Goal: Task Accomplishment & Management: Manage account settings

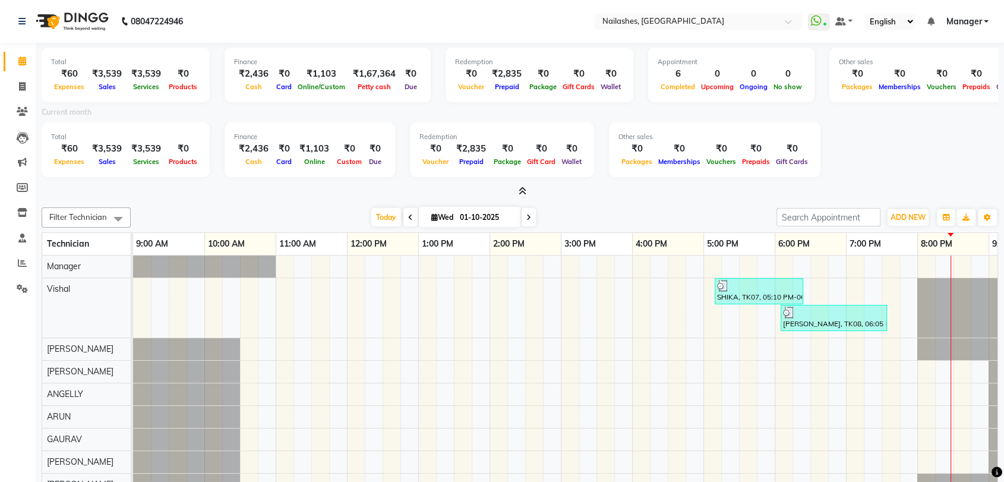
click at [528, 214] on icon at bounding box center [528, 217] width 5 height 7
type input "02-10-2025"
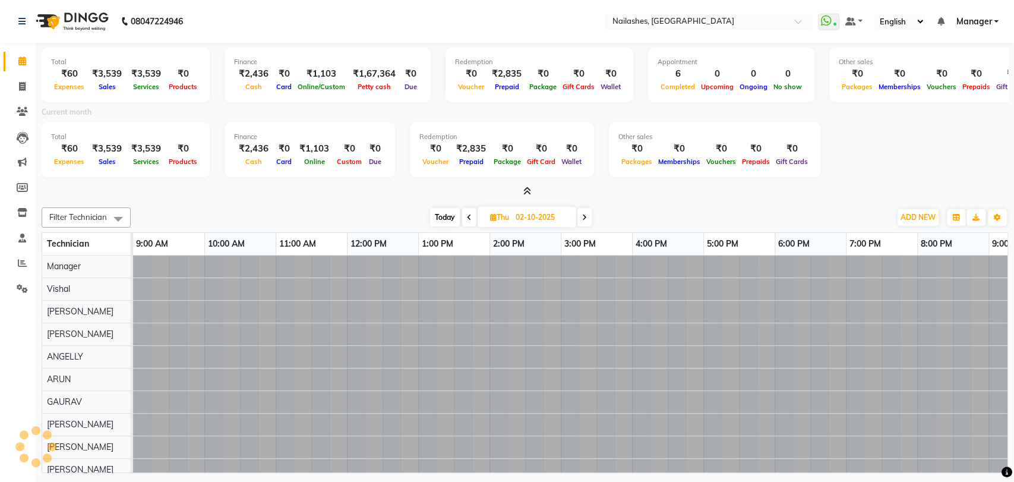
scroll to position [0, 52]
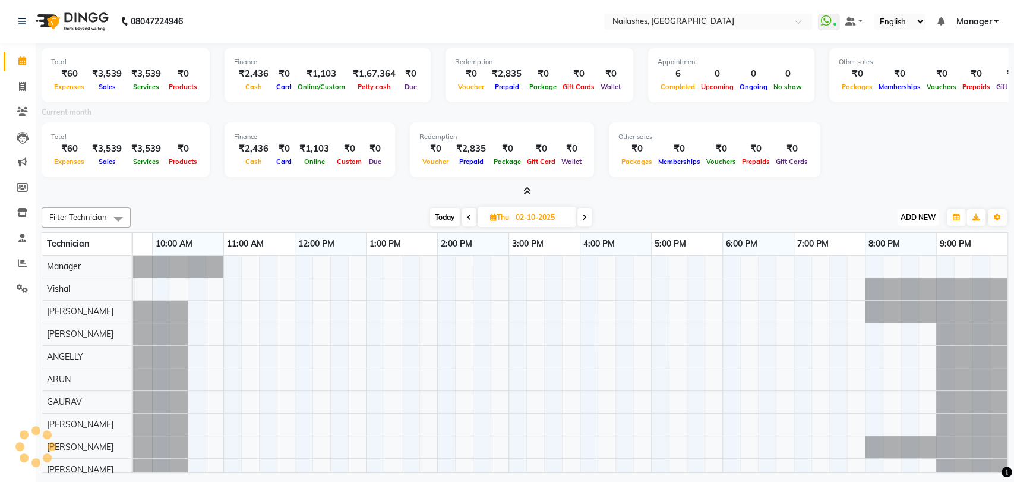
click at [921, 215] on span "ADD NEW" at bounding box center [918, 217] width 35 height 9
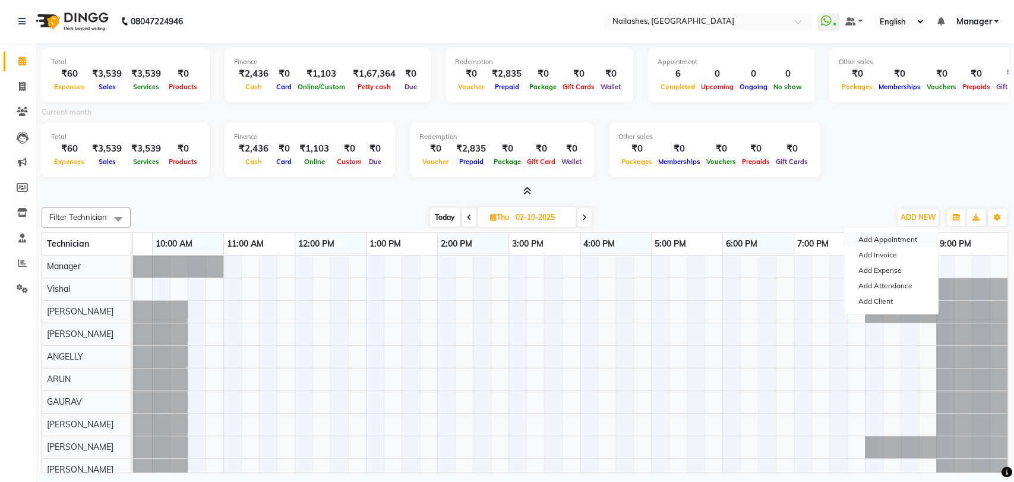
click at [895, 238] on button "Add Appointment" at bounding box center [891, 239] width 94 height 15
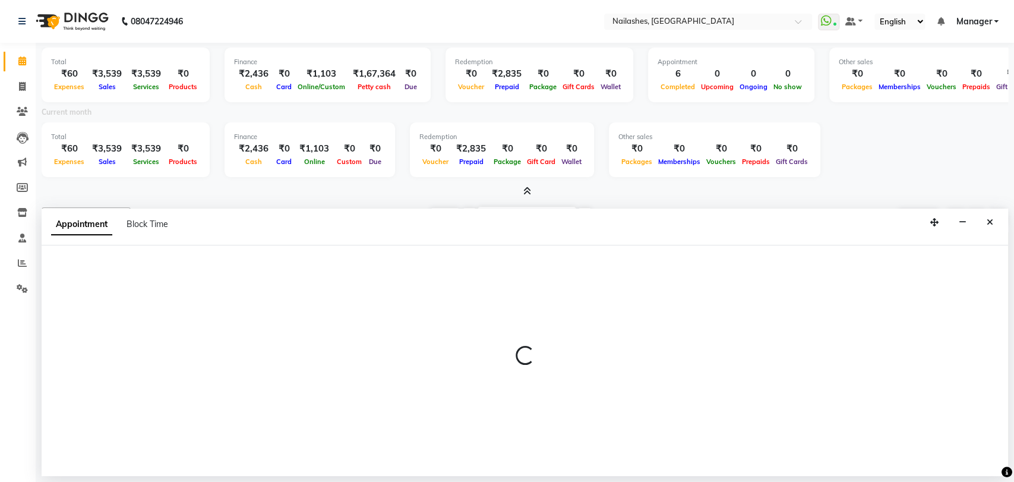
select select "tentative"
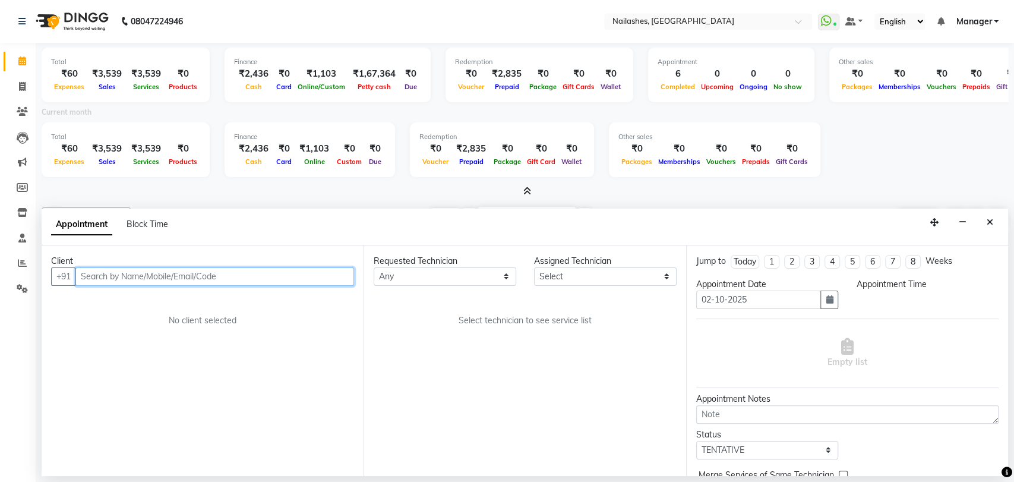
select select "600"
drag, startPoint x: 241, startPoint y: 276, endPoint x: 257, endPoint y: 284, distance: 18.1
click at [239, 275] on input "text" at bounding box center [214, 276] width 279 height 18
type input "7259314561"
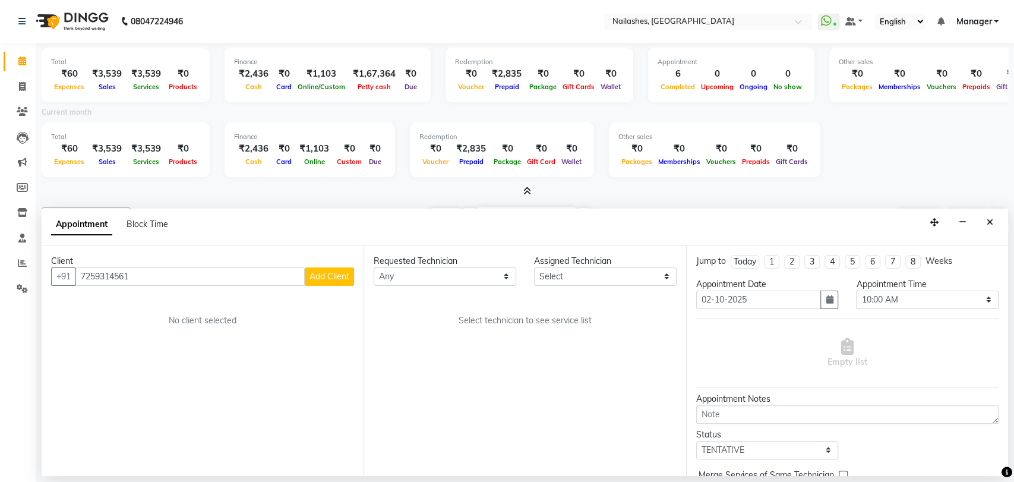
click at [330, 269] on button "Add Client" at bounding box center [329, 276] width 49 height 18
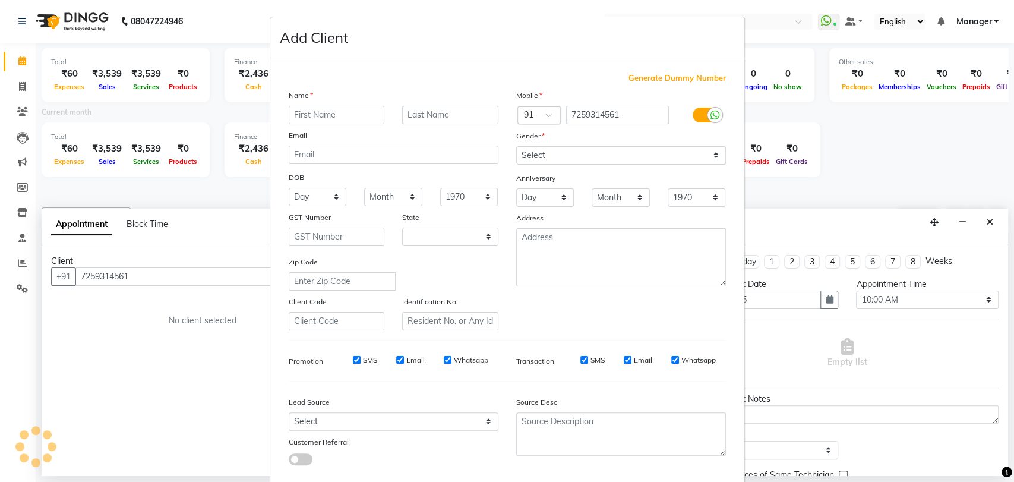
select select "21"
click at [135, 273] on ngb-modal-window "Add Client Generate Dummy Number Name Email DOB Day 01 02 03 04 05 06 07 08 09 …" at bounding box center [507, 241] width 1014 height 482
drag, startPoint x: 136, startPoint y: 284, endPoint x: 141, endPoint y: 276, distance: 9.4
click at [137, 280] on ngb-modal-window "Add Client Generate Dummy Number Name Email DOB Day 01 02 03 04 05 06 07 08 09 …" at bounding box center [507, 241] width 1014 height 482
click at [141, 274] on ngb-modal-window "Add Client Generate Dummy Number Name Email DOB Day 01 02 03 04 05 06 07 08 09 …" at bounding box center [507, 241] width 1014 height 482
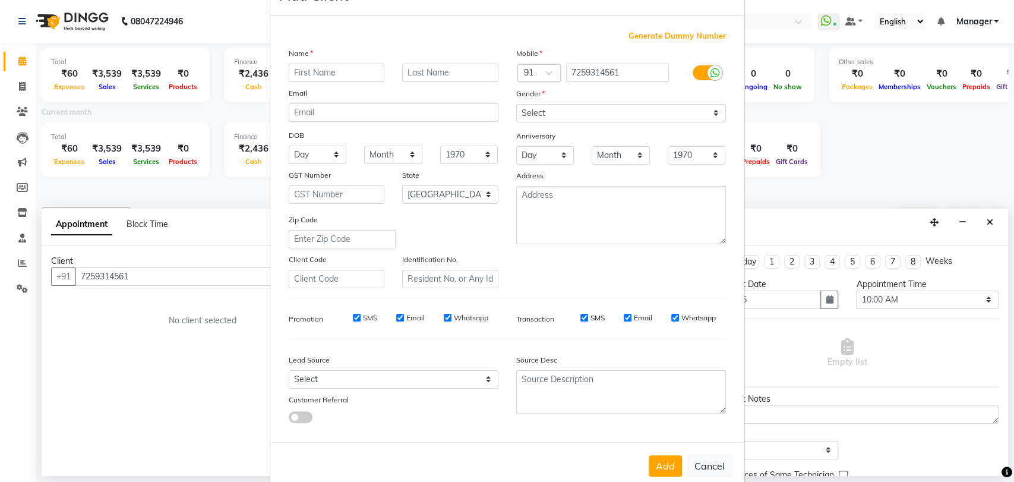
scroll to position [64, 0]
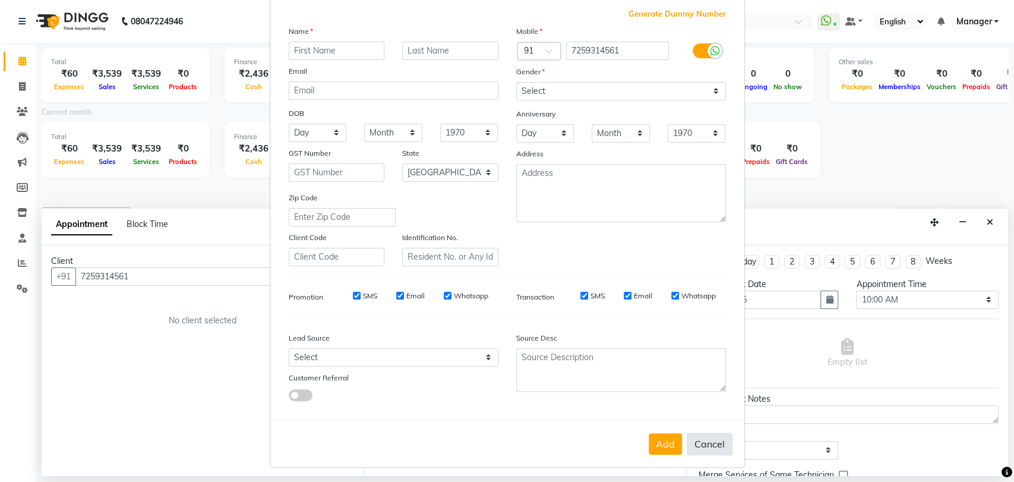
click at [714, 440] on button "Cancel" at bounding box center [710, 443] width 46 height 23
select select
select select "null"
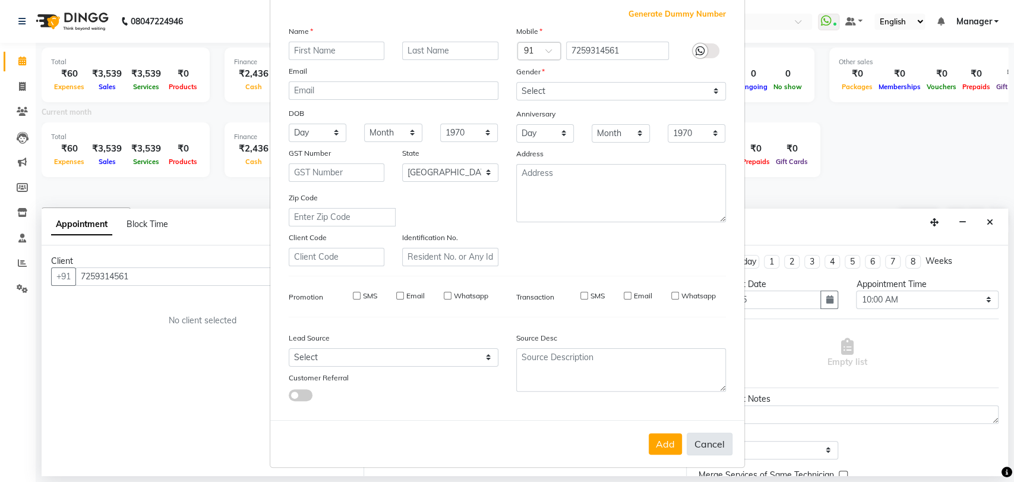
select select
checkbox input "false"
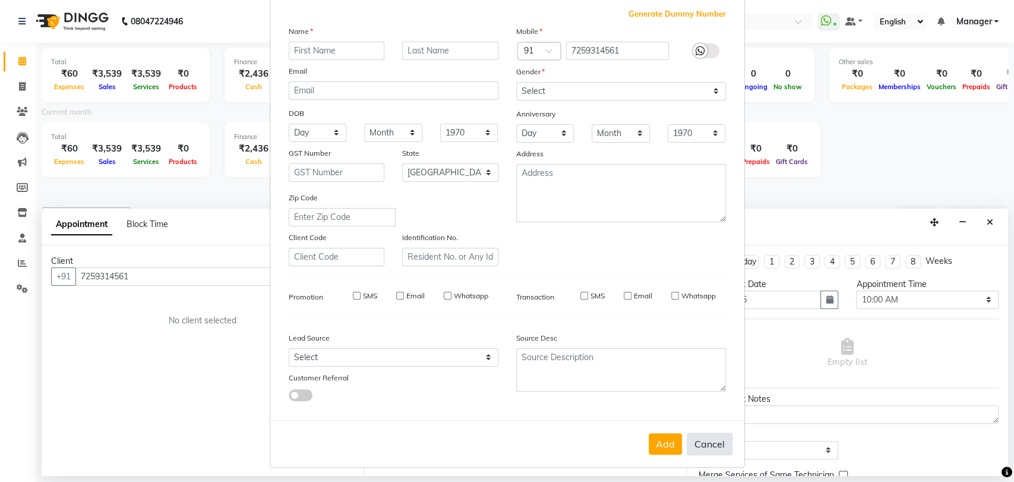
checkbox input "false"
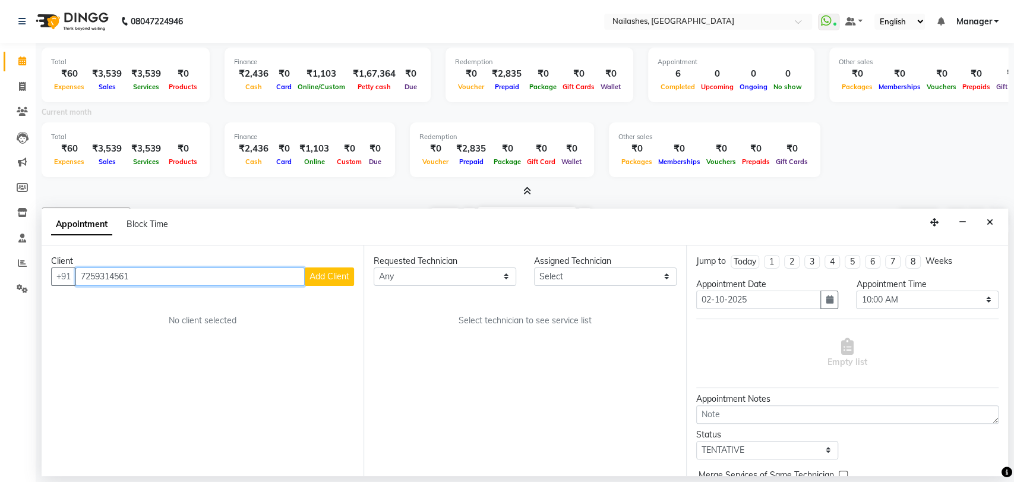
click at [134, 273] on input "7259314561" at bounding box center [189, 276] width 229 height 18
type input "7259314501"
click at [327, 271] on span "Add Client" at bounding box center [330, 276] width 40 height 11
select select "21"
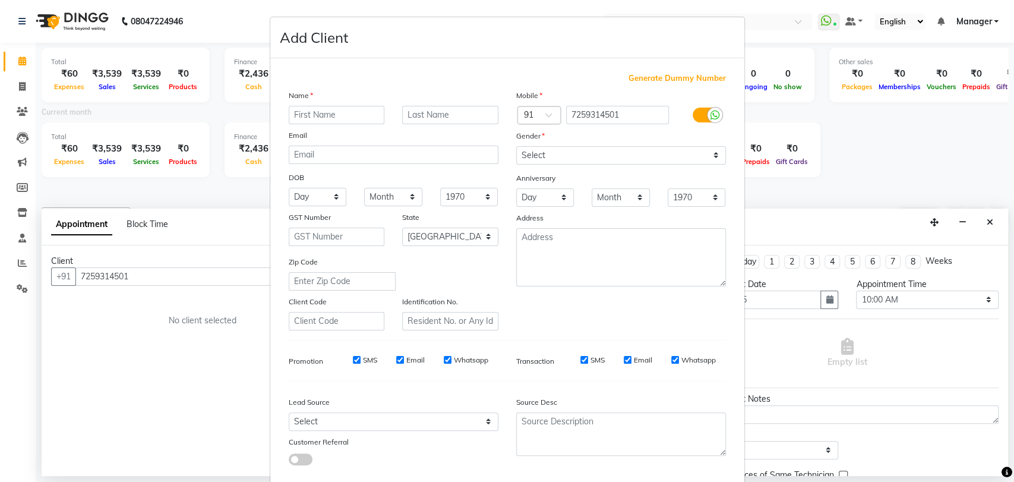
click at [319, 112] on input "text" at bounding box center [337, 115] width 96 height 18
type input "GAYATRI"
drag, startPoint x: 711, startPoint y: 153, endPoint x: 704, endPoint y: 151, distance: 7.3
click at [711, 153] on select "Select Male Female Other Prefer Not To Say" at bounding box center [621, 155] width 210 height 18
select select "female"
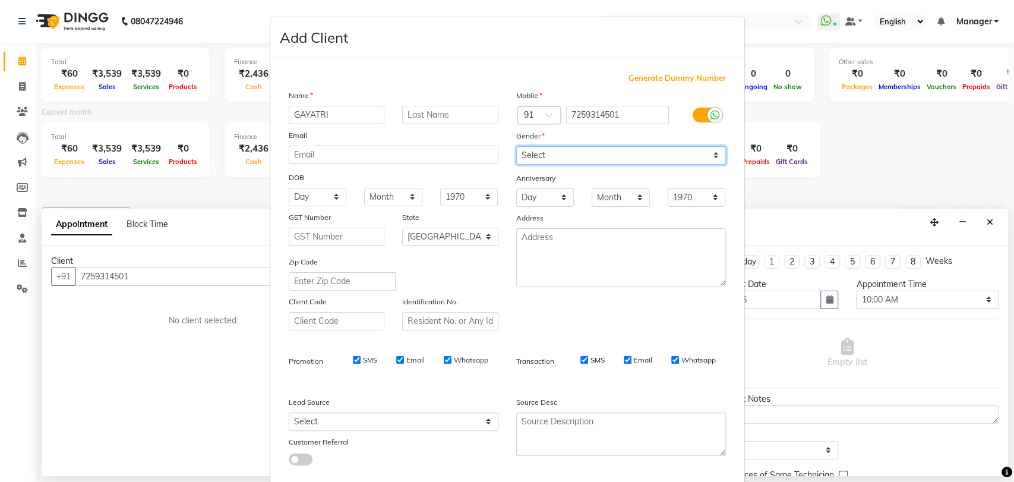
click at [516, 146] on select "Select Male Female Other Prefer Not To Say" at bounding box center [621, 155] width 210 height 18
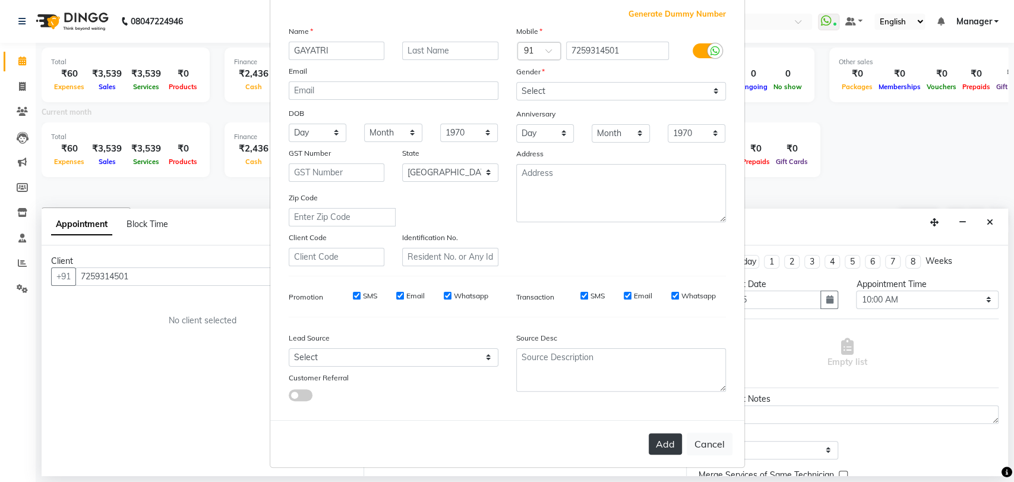
click at [669, 443] on button "Add" at bounding box center [665, 443] width 33 height 21
type input "72******01"
select select
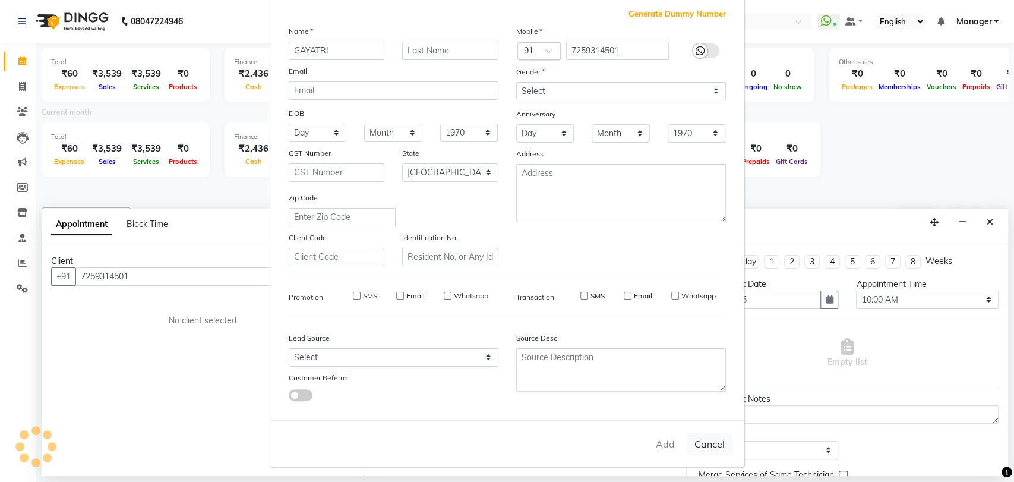
select select "null"
select select
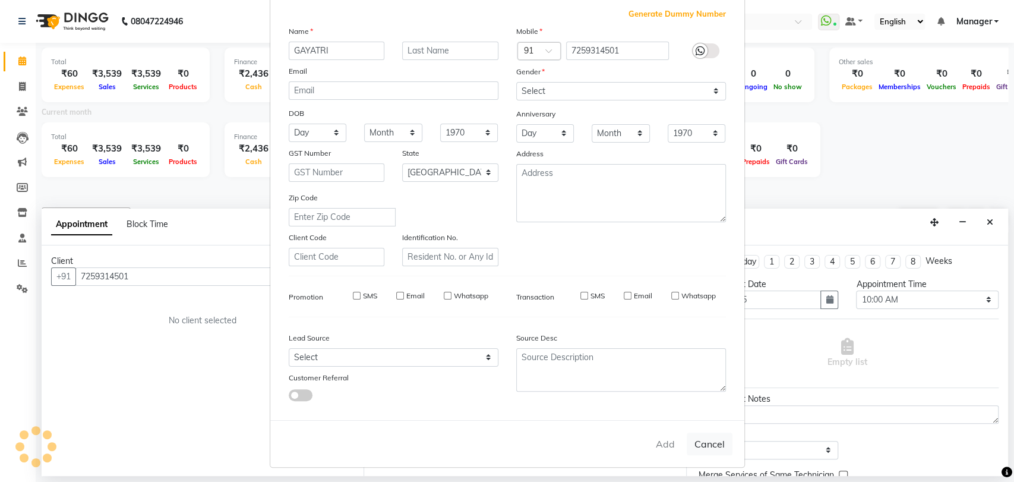
checkbox input "false"
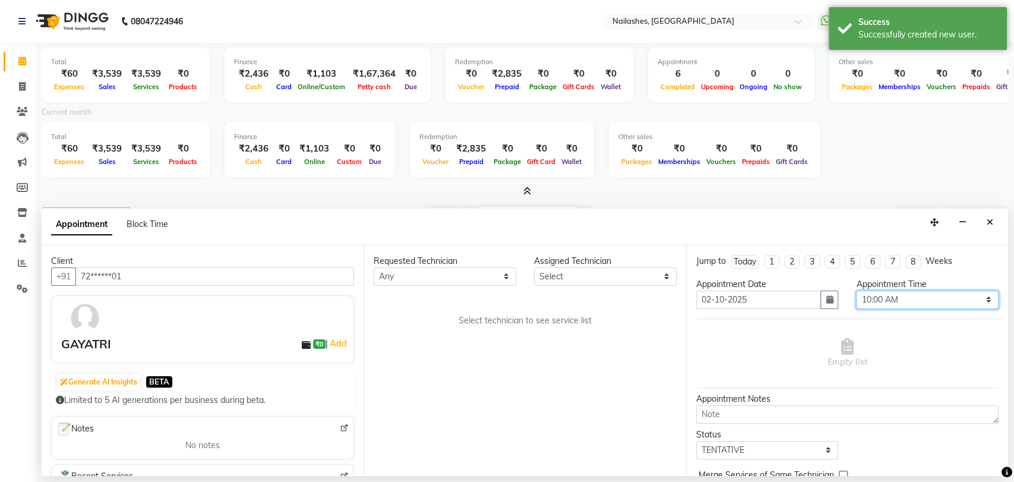
click at [982, 297] on select "Select 10:00 AM 10:15 AM 10:30 AM 10:45 AM 11:00 AM 11:15 AM 11:30 AM 11:45 AM …" at bounding box center [927, 299] width 143 height 18
select select "870"
click at [856, 290] on select "Select 10:00 AM 10:15 AM 10:30 AM 10:45 AM 11:00 AM 11:15 AM 11:30 AM 11:45 AM …" at bounding box center [927, 299] width 143 height 18
click at [504, 276] on select "Any Amir anand pid ANGELLY ARUN GAURAV JOTHI Manager muskan preethi roshni Sohi…" at bounding box center [445, 276] width 143 height 18
select select "91279"
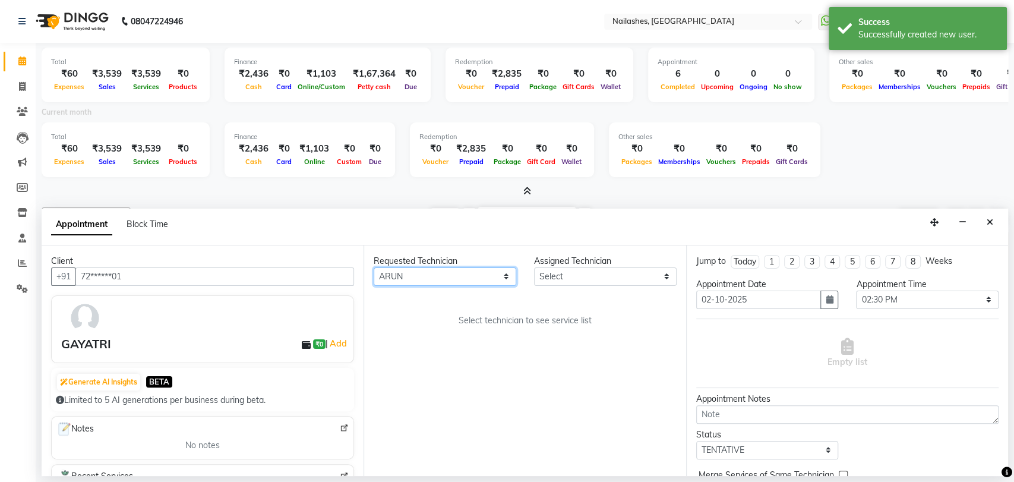
click at [374, 267] on select "Any Amir anand pid ANGELLY ARUN GAURAV JOTHI Manager muskan preethi roshni Sohi…" at bounding box center [445, 276] width 143 height 18
select select "91279"
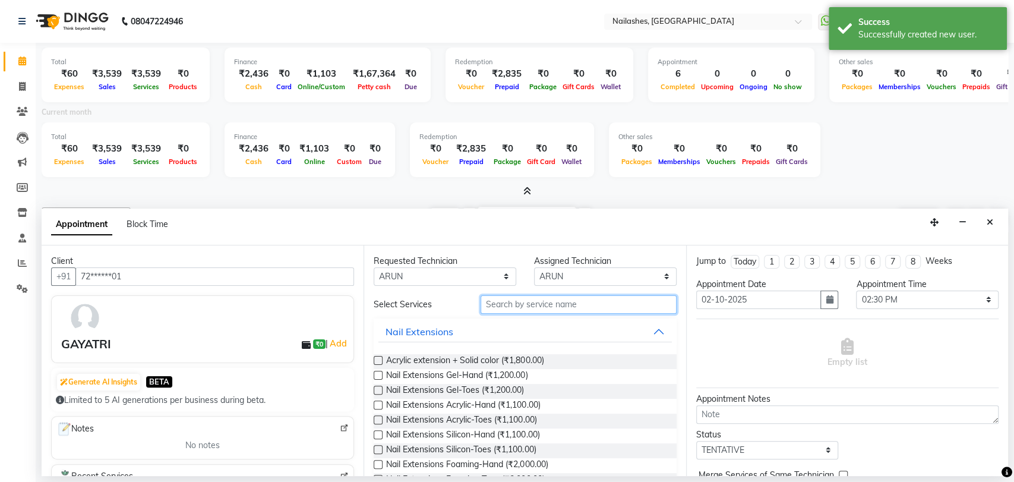
click at [526, 308] on input "text" at bounding box center [579, 304] width 196 height 18
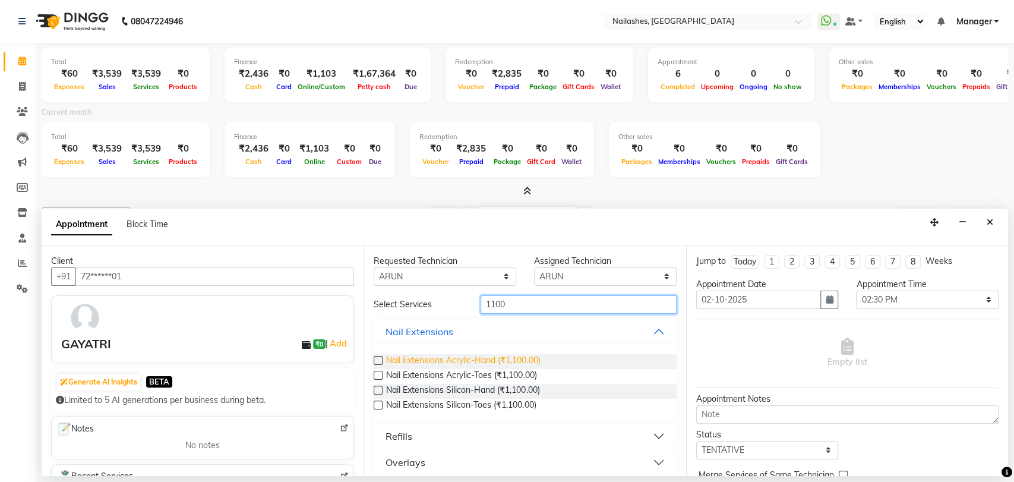
type input "1100"
drag, startPoint x: 522, startPoint y: 360, endPoint x: 493, endPoint y: 355, distance: 28.9
click at [519, 359] on span "Nail Extensions Acrylic-Hand (₹1,100.00)" at bounding box center [463, 361] width 154 height 15
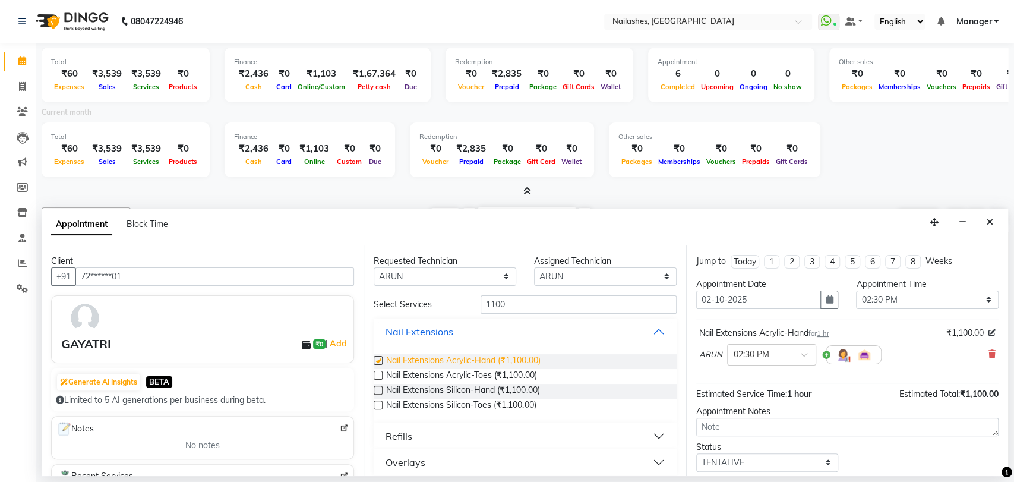
checkbox input "false"
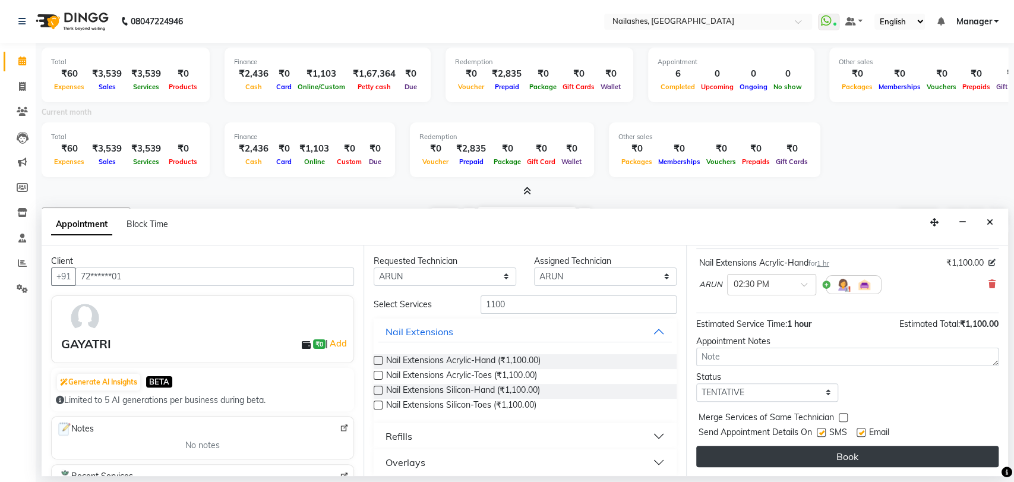
click at [865, 451] on button "Book" at bounding box center [847, 456] width 302 height 21
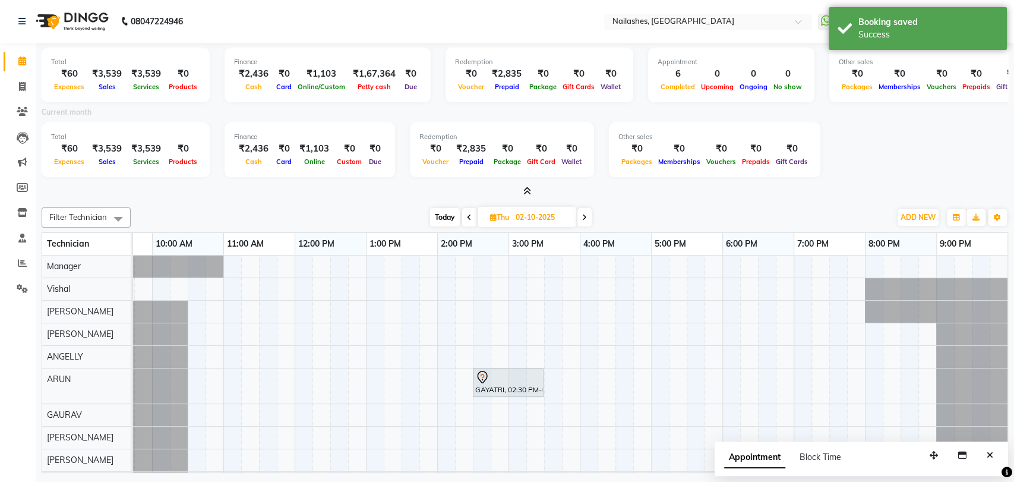
click at [468, 210] on span at bounding box center [469, 217] width 14 height 18
type input "01-10-2025"
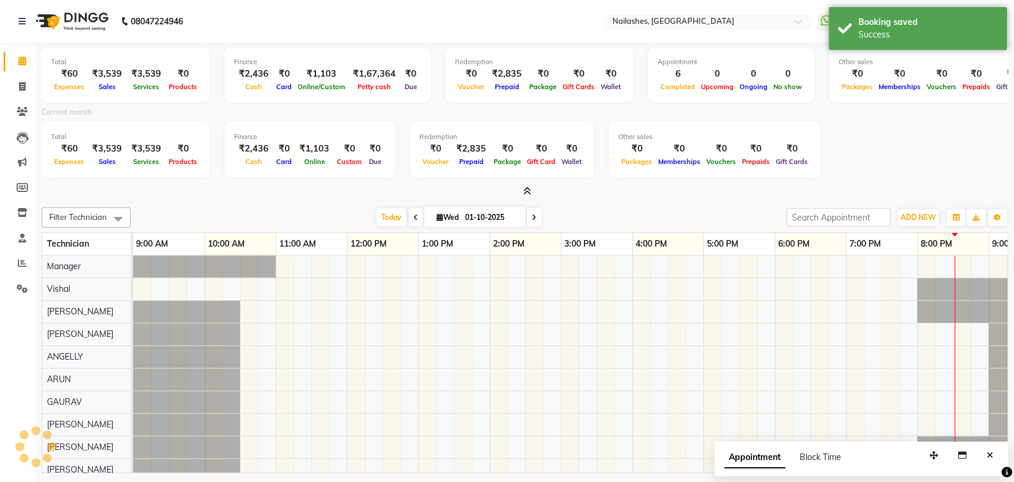
scroll to position [0, 52]
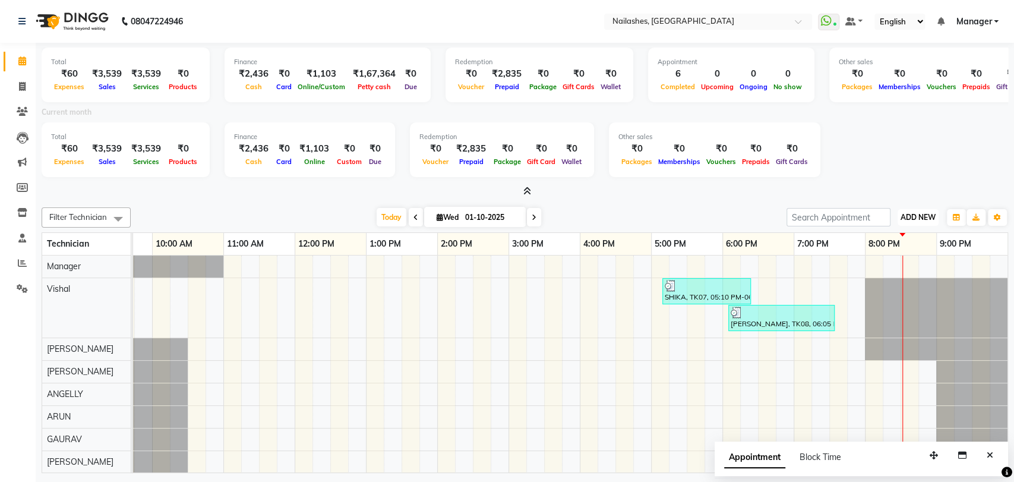
click at [923, 211] on button "ADD NEW Toggle Dropdown" at bounding box center [918, 217] width 41 height 17
click at [887, 269] on link "Add Expense" at bounding box center [891, 270] width 94 height 15
select select "1"
select select "2246"
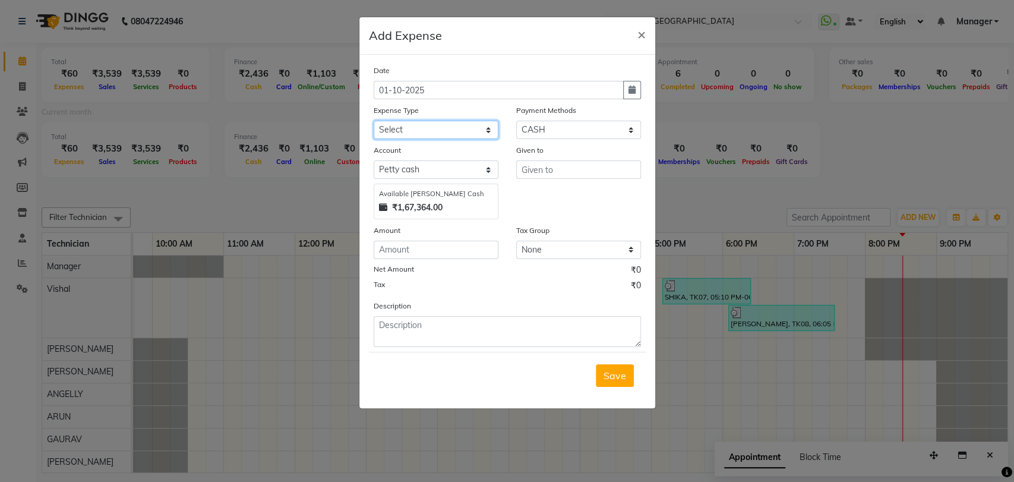
click at [452, 124] on select "Select acetone Advance Salary bank deposite Battery cell BBMP Beauty products B…" at bounding box center [436, 130] width 125 height 18
select select "16261"
click at [446, 123] on select "Select acetone Advance Salary bank deposite Battery cell BBMP Beauty products B…" at bounding box center [436, 130] width 125 height 18
click at [541, 165] on input "text" at bounding box center [578, 169] width 125 height 18
type input "A"
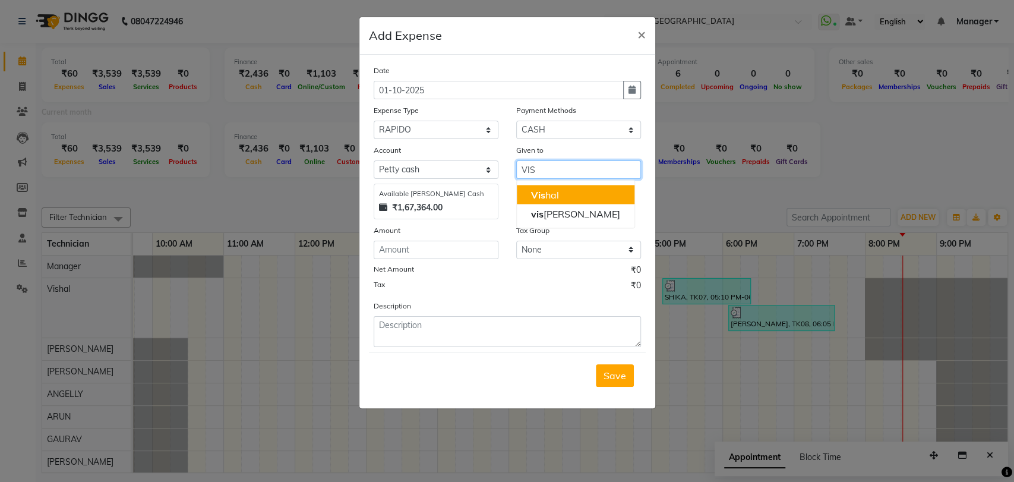
click at [554, 184] on ngb-typeahead-window "Vis hal vis hal raj" at bounding box center [575, 203] width 119 height 49
click at [551, 193] on ngb-highlight "Vis hal" at bounding box center [545, 194] width 28 height 12
type input "Vishal"
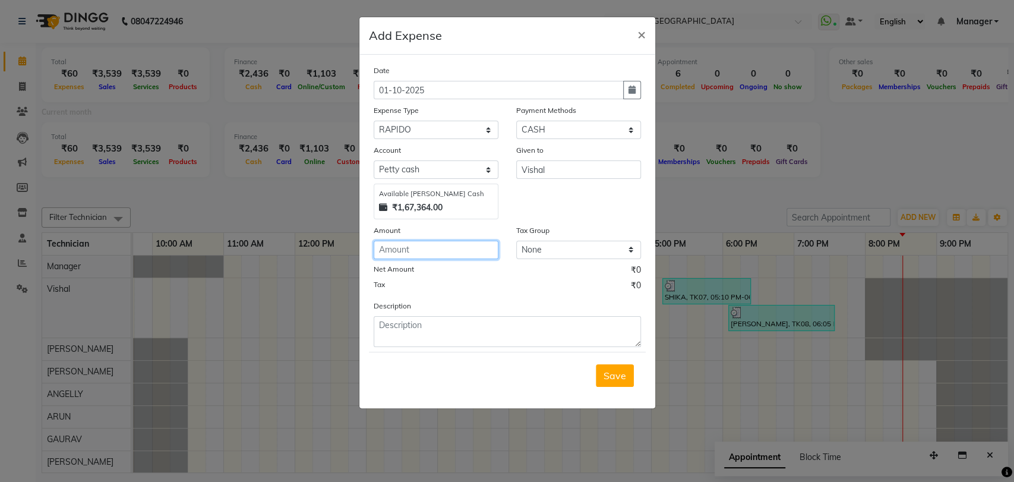
click at [423, 248] on input "number" at bounding box center [436, 250] width 125 height 18
type input "200"
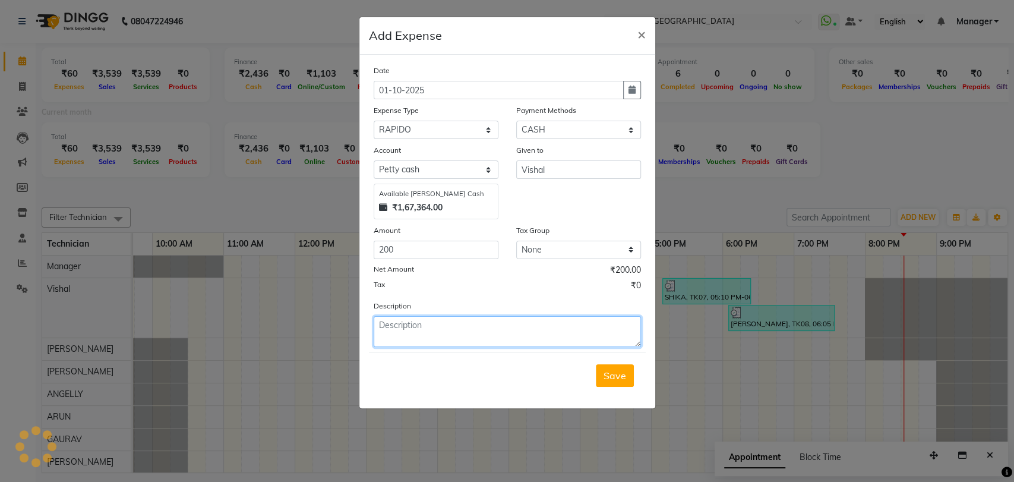
click at [412, 326] on textarea at bounding box center [507, 331] width 267 height 31
click at [402, 325] on textarea "AUYO FARE" at bounding box center [507, 331] width 267 height 31
type textarea "AUTO FARE"
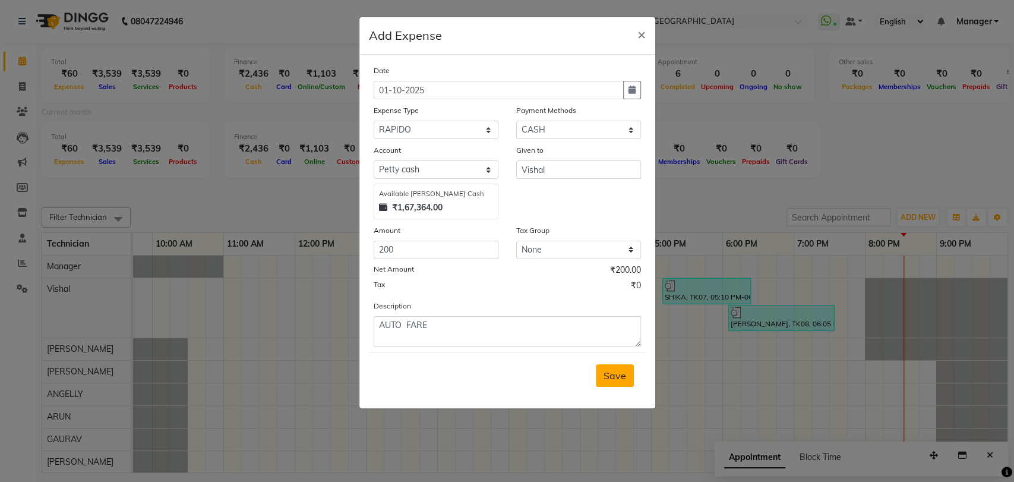
click at [610, 367] on button "Save" at bounding box center [615, 375] width 38 height 23
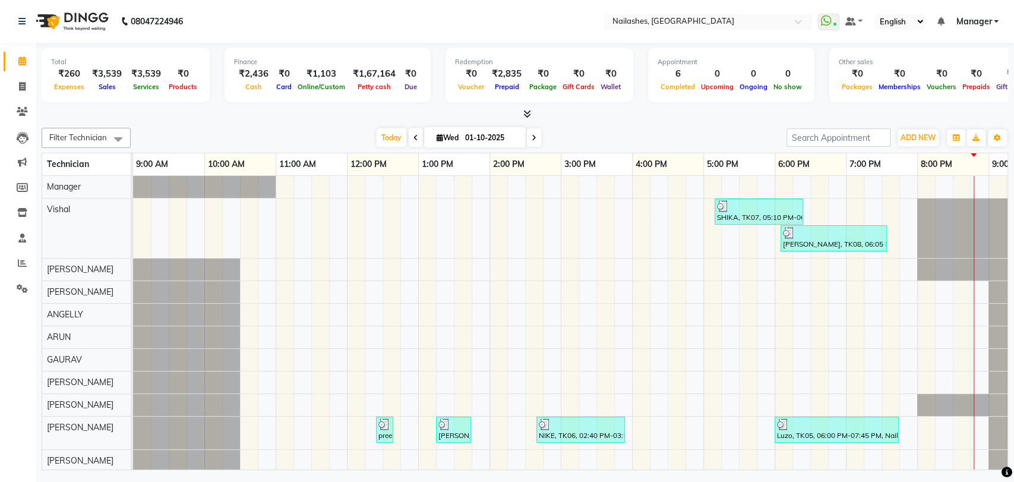
click at [528, 110] on icon at bounding box center [527, 113] width 8 height 9
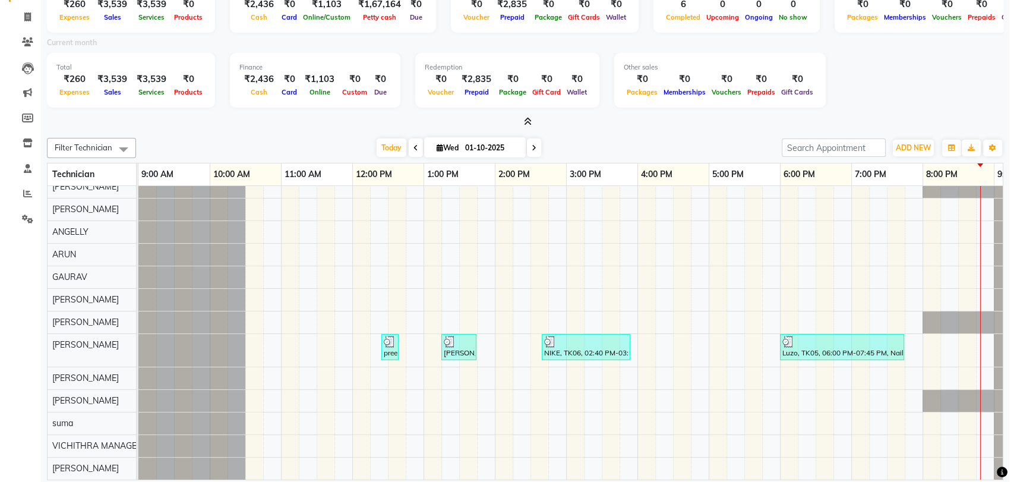
scroll to position [71, 0]
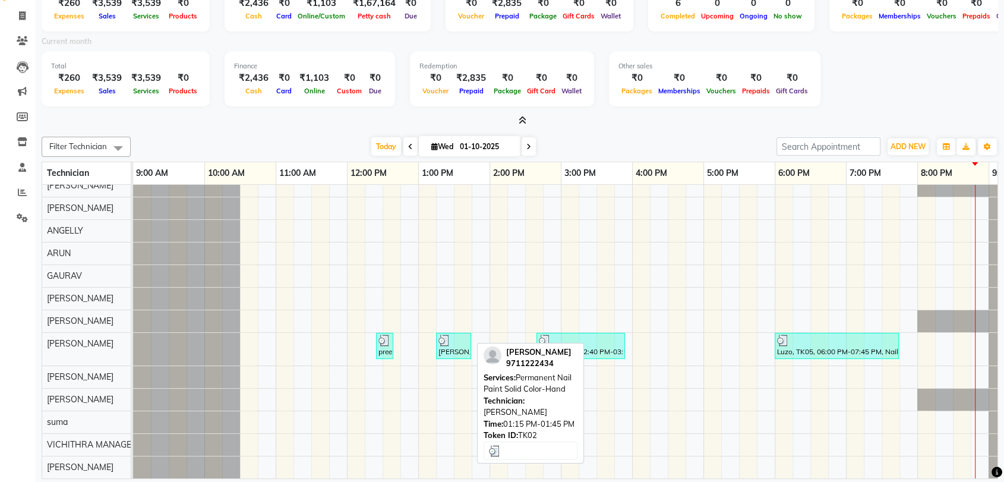
click at [453, 334] on div at bounding box center [453, 340] width 30 height 12
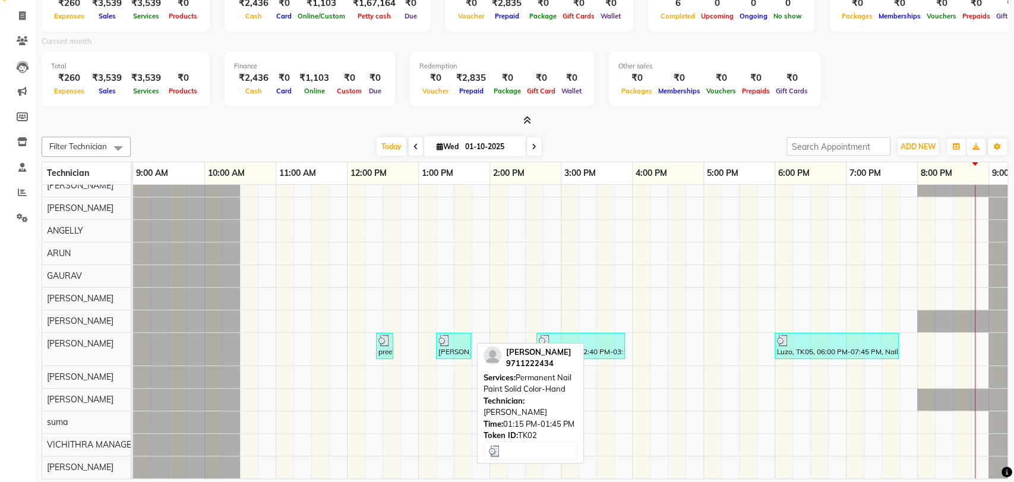
select select "3"
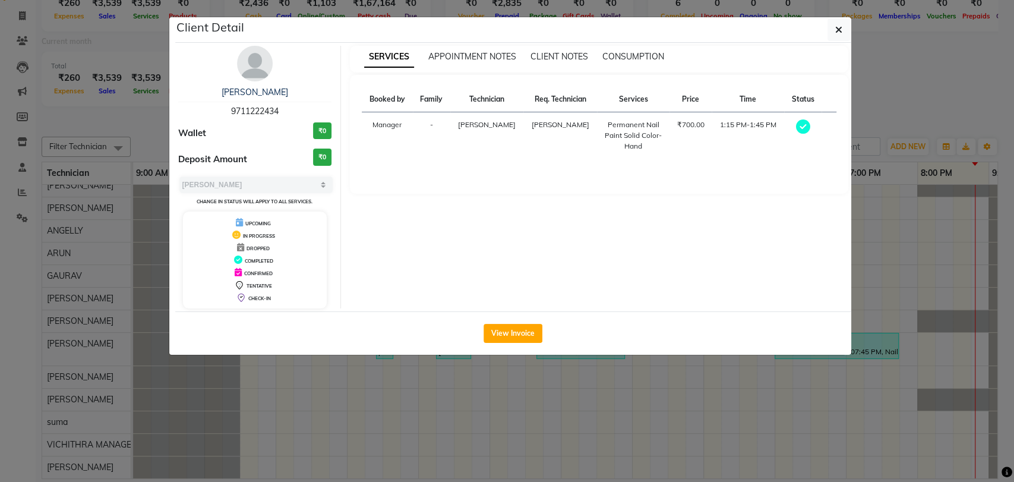
click at [524, 343] on div "View Invoice" at bounding box center [513, 332] width 676 height 43
click at [518, 333] on button "View Invoice" at bounding box center [513, 333] width 59 height 19
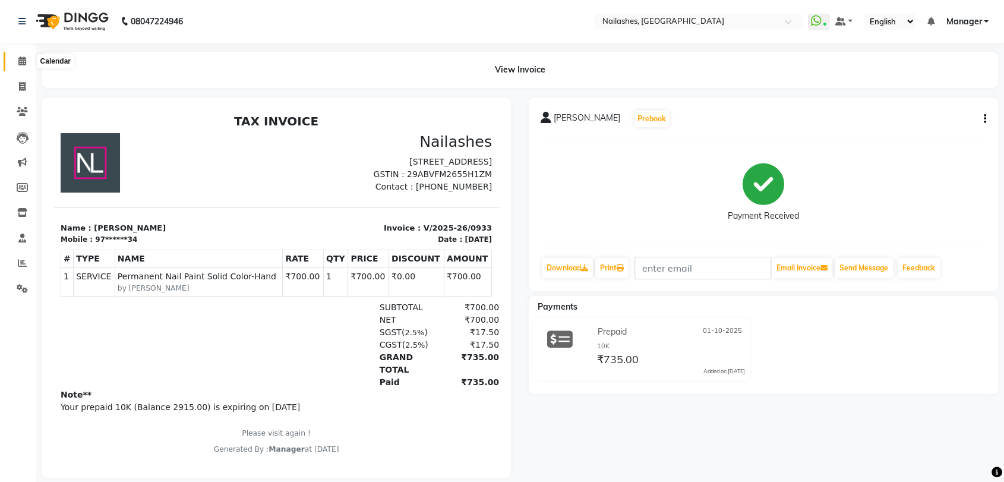
click at [24, 63] on icon at bounding box center [22, 60] width 8 height 9
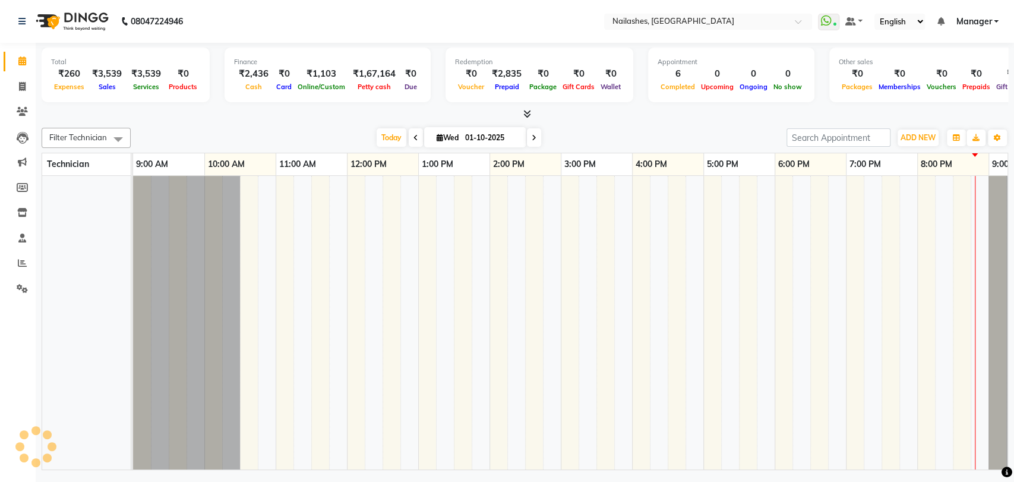
scroll to position [0, 52]
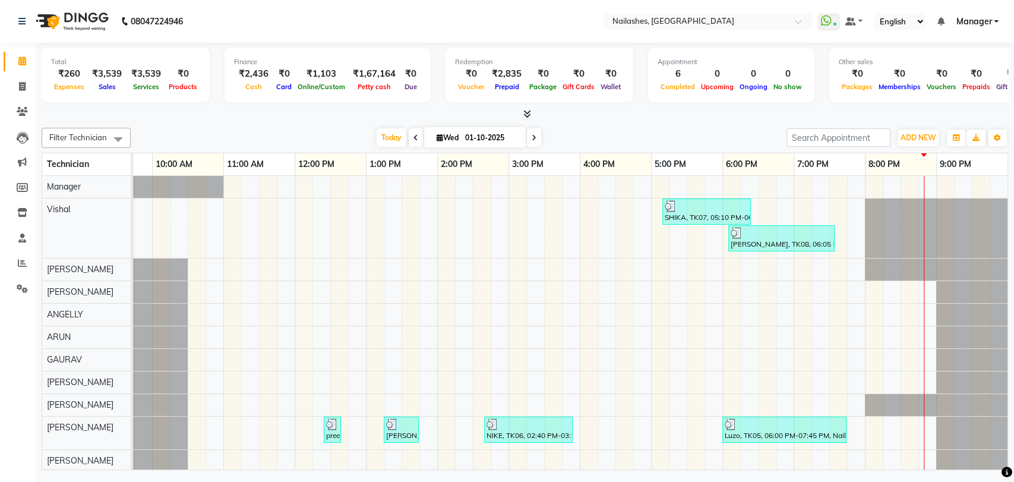
click at [524, 115] on icon at bounding box center [527, 113] width 8 height 9
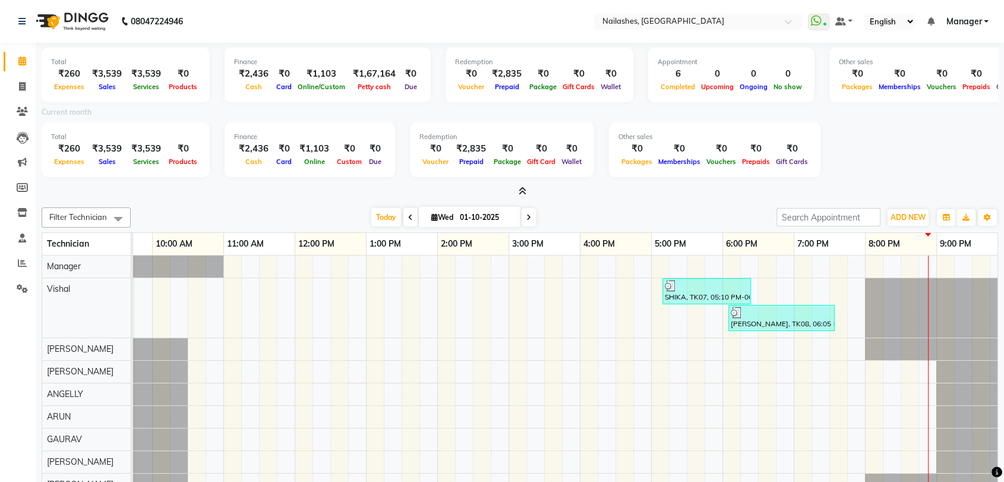
click at [527, 217] on icon at bounding box center [528, 217] width 5 height 7
type input "02-10-2025"
